Goal: Find specific page/section: Find specific page/section

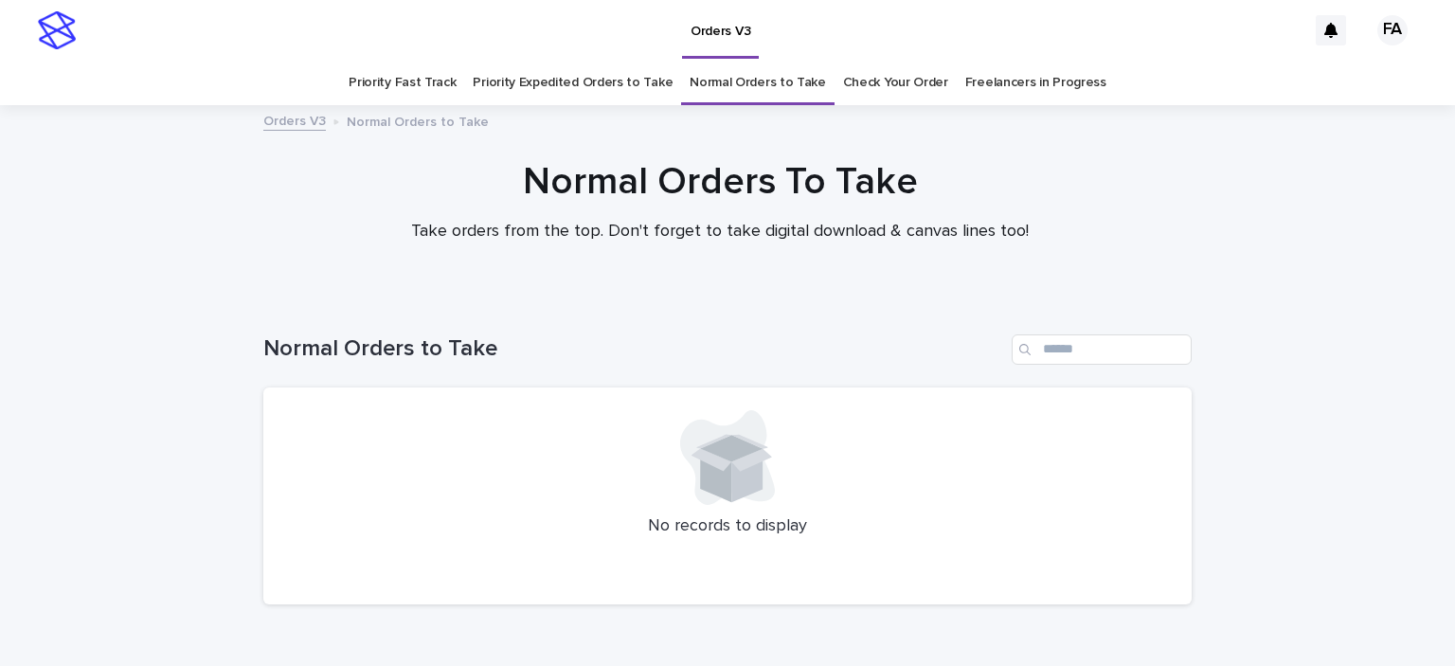
click at [597, 93] on link "Priority Expedited Orders to Take" at bounding box center [573, 83] width 200 height 45
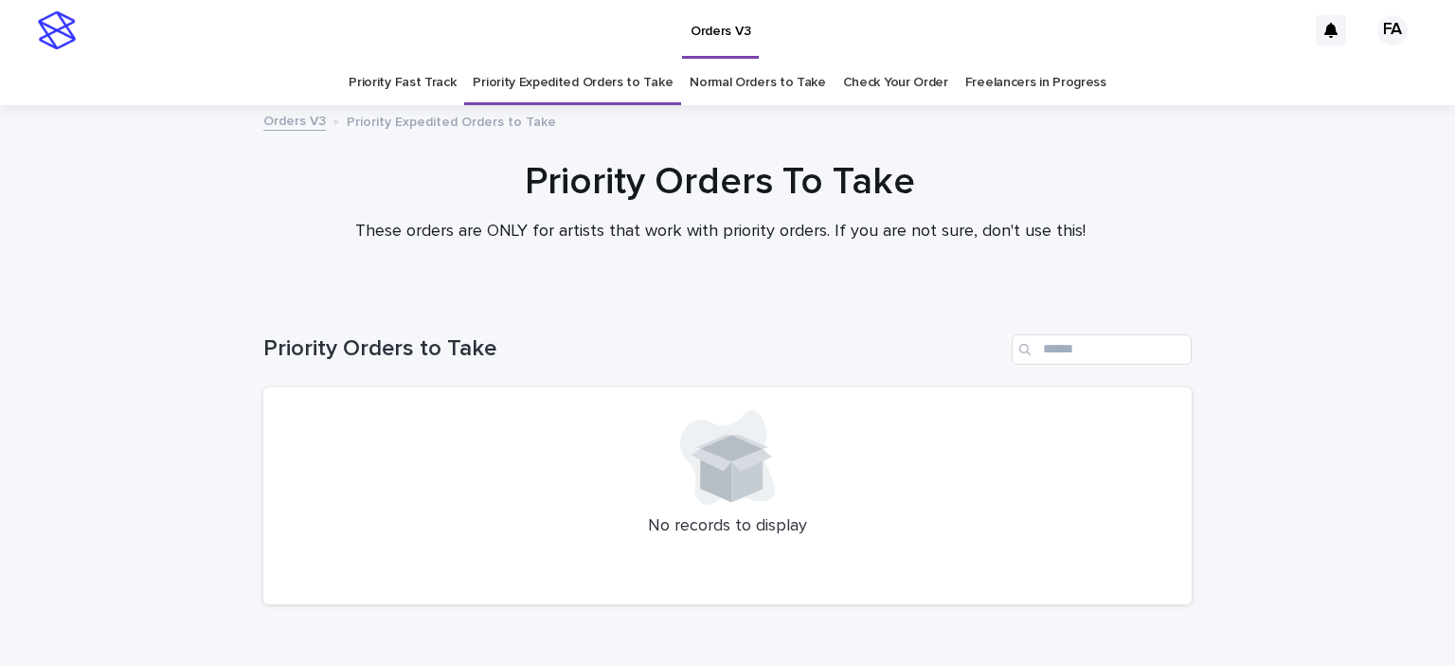
click at [456, 75] on link "Priority Fast Track" at bounding box center [402, 83] width 107 height 45
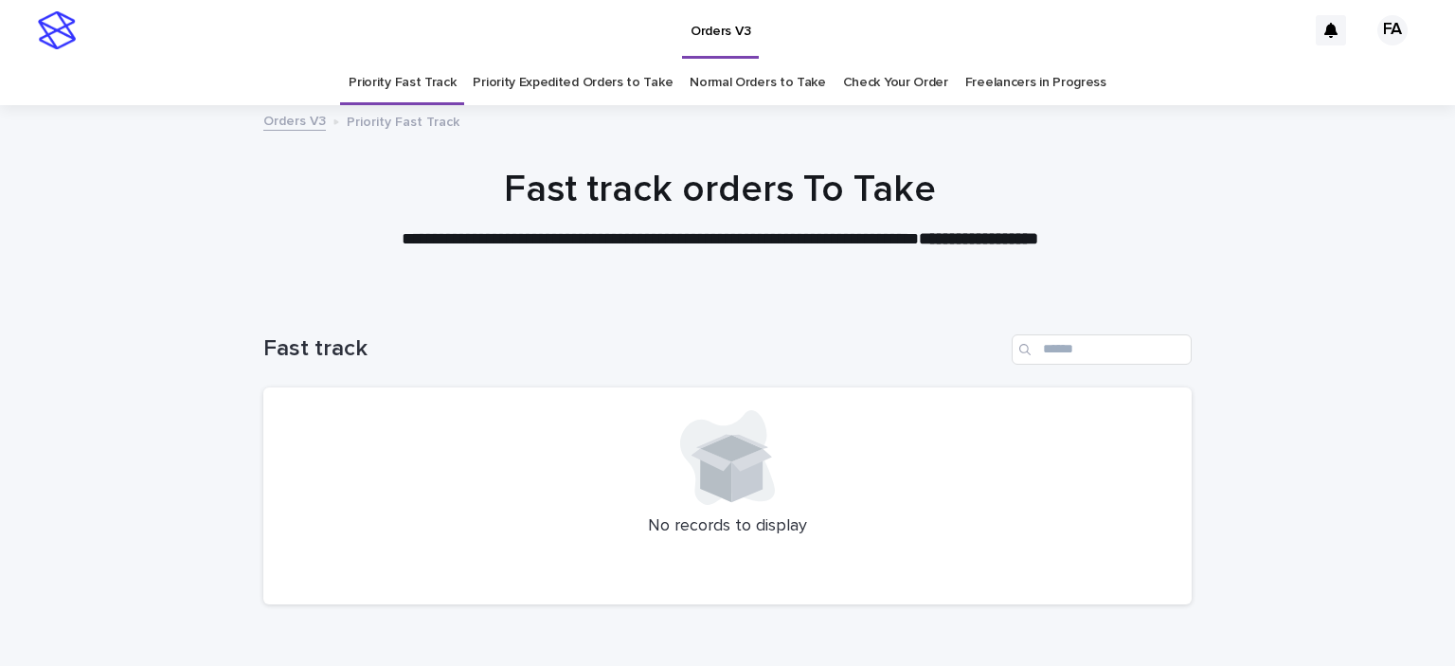
click at [750, 101] on link "Normal Orders to Take" at bounding box center [758, 83] width 136 height 45
